Goal: Task Accomplishment & Management: Use online tool/utility

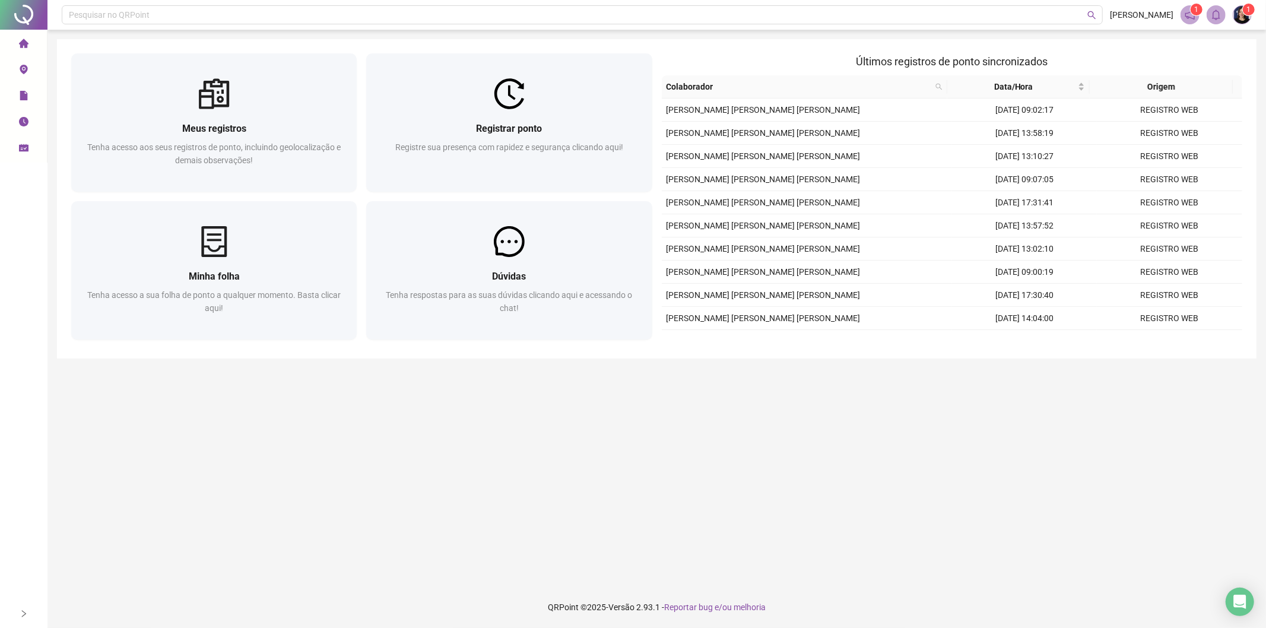
click at [26, 150] on icon "schedule" at bounding box center [24, 148] width 10 height 8
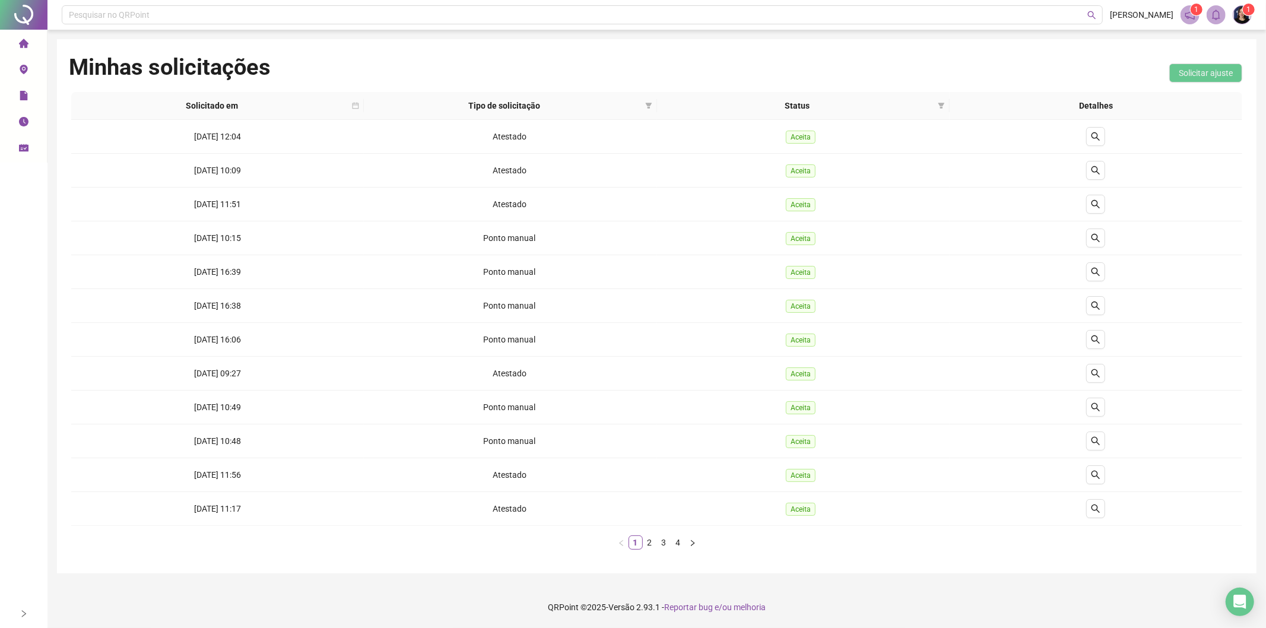
click at [15, 43] on li "Página inicial" at bounding box center [23, 44] width 42 height 24
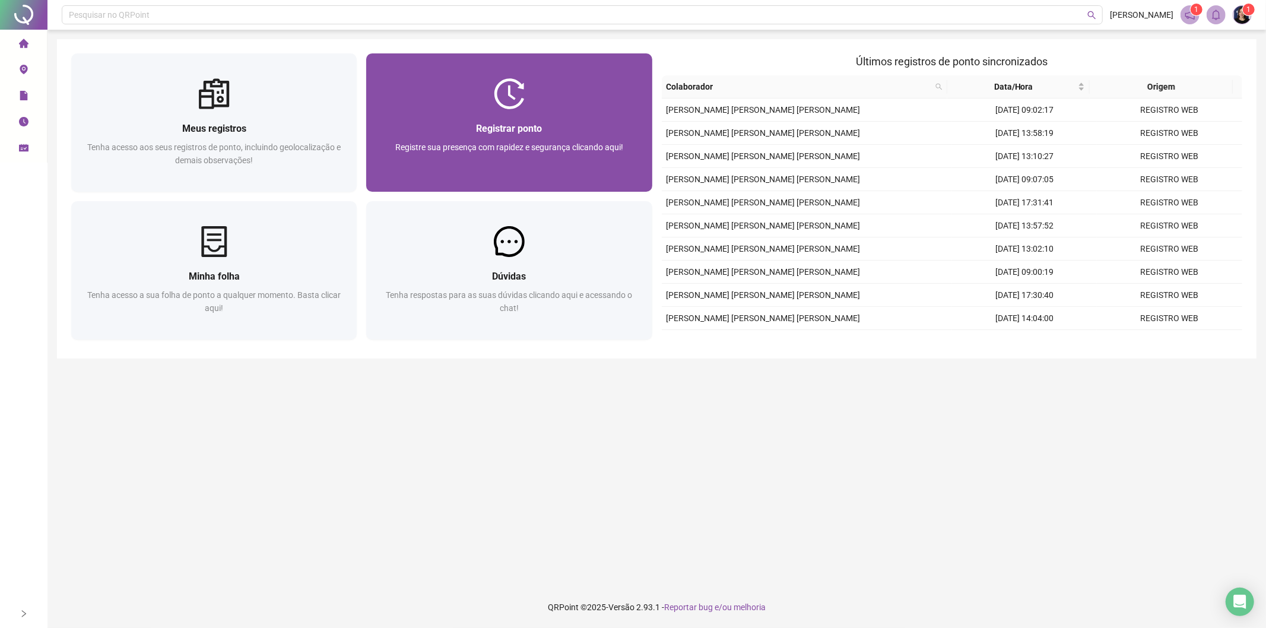
click at [527, 154] on div "Registre sua presença com rapidez e segurança clicando aqui!" at bounding box center [509, 160] width 257 height 39
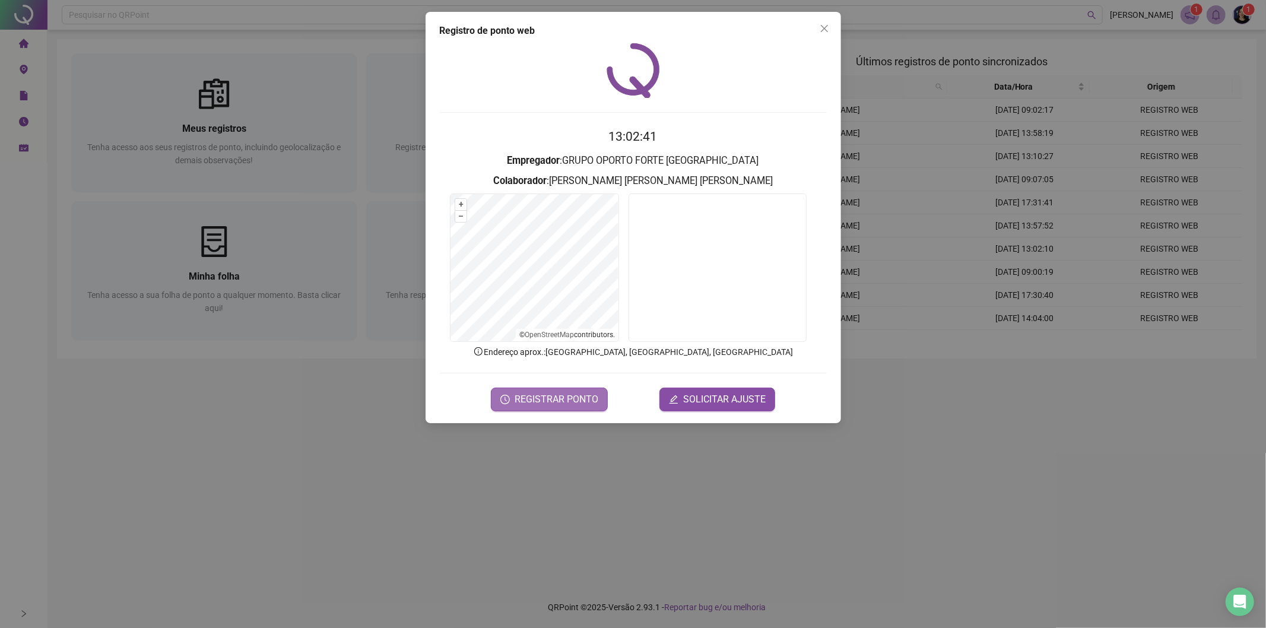
click at [542, 400] on span "REGISTRAR PONTO" at bounding box center [557, 399] width 84 height 14
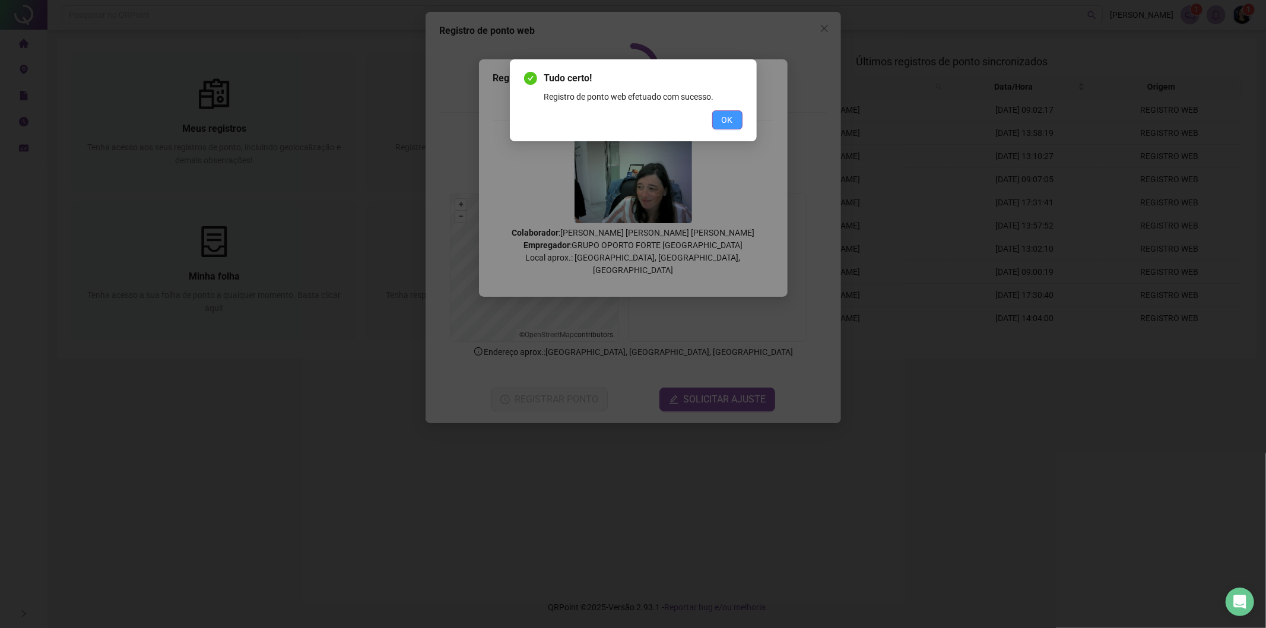
click at [731, 122] on span "OK" at bounding box center [727, 119] width 11 height 13
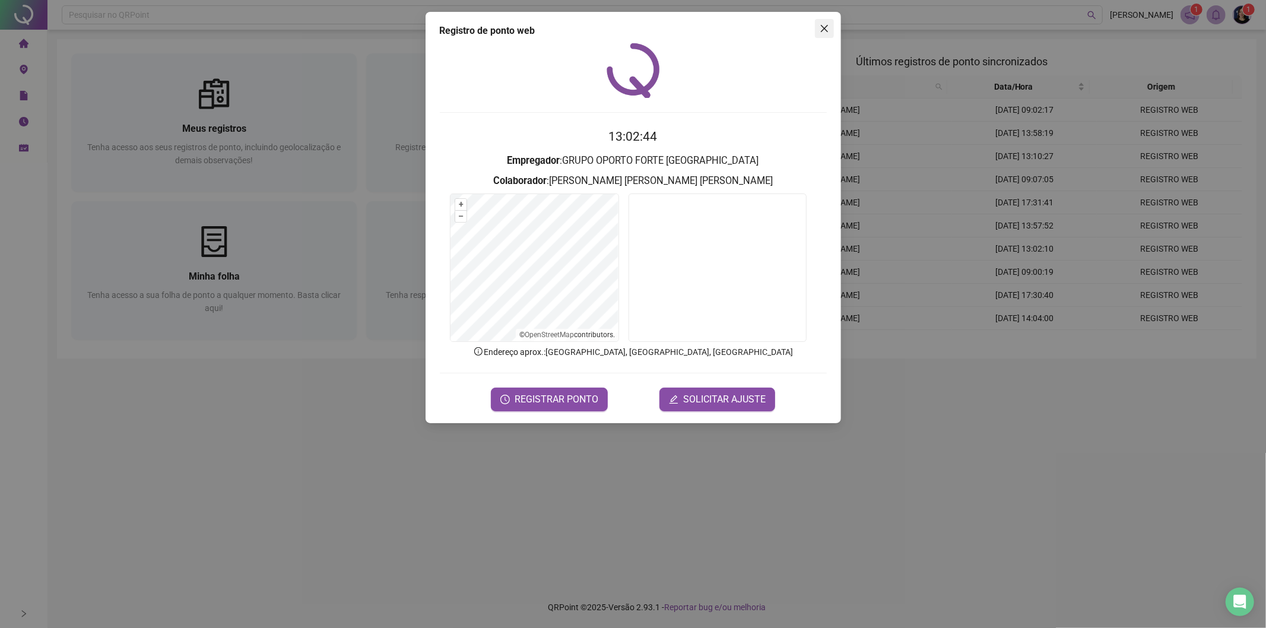
click at [822, 30] on icon "close" at bounding box center [825, 29] width 10 height 10
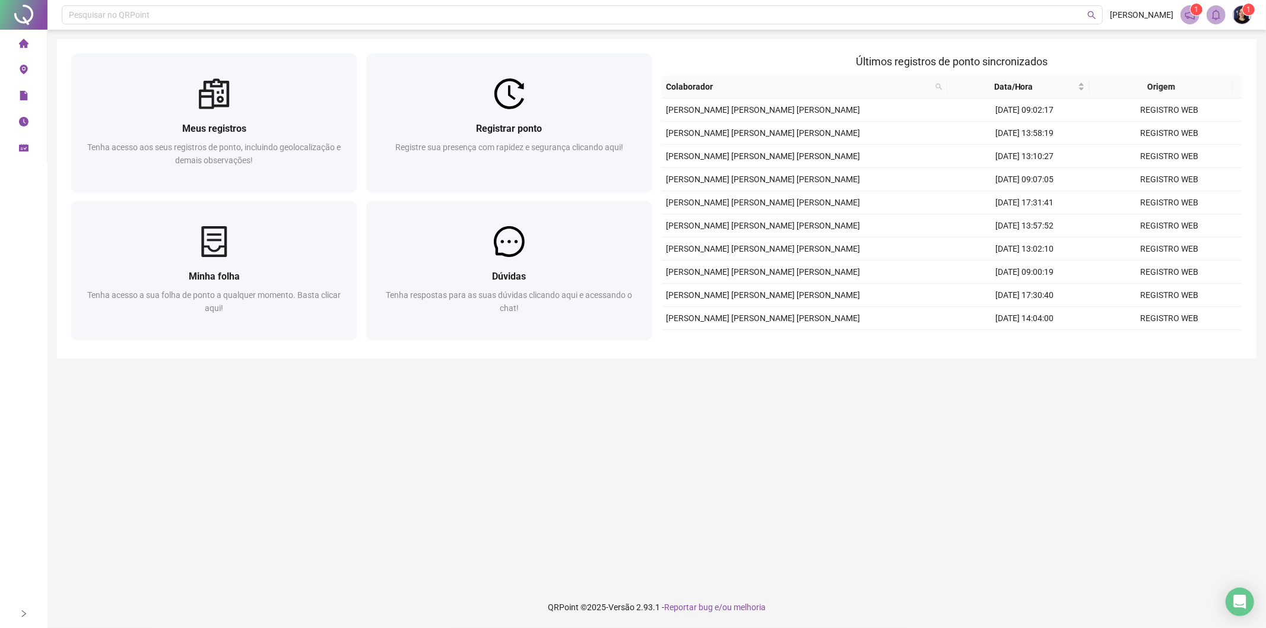
click at [26, 147] on icon "schedule" at bounding box center [24, 148] width 10 height 8
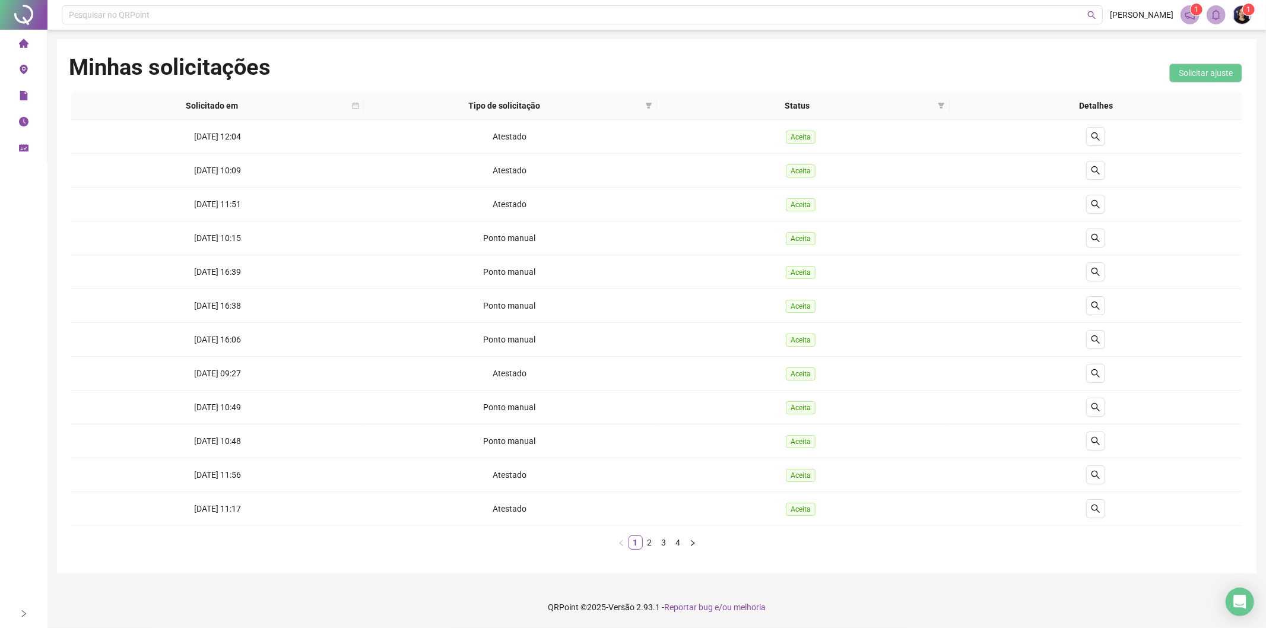
click at [34, 34] on span "Página inicial" at bounding box center [58, 44] width 49 height 24
